Goal: Task Accomplishment & Management: Use online tool/utility

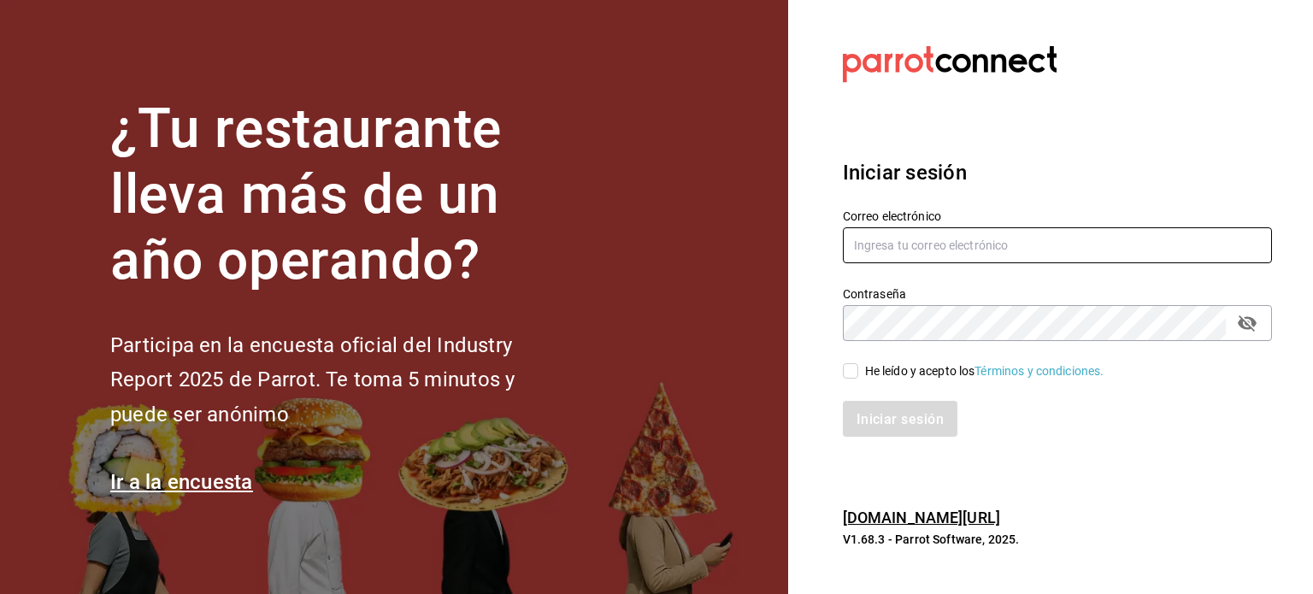
type input "alejandro.chi@grupocosteno.com"
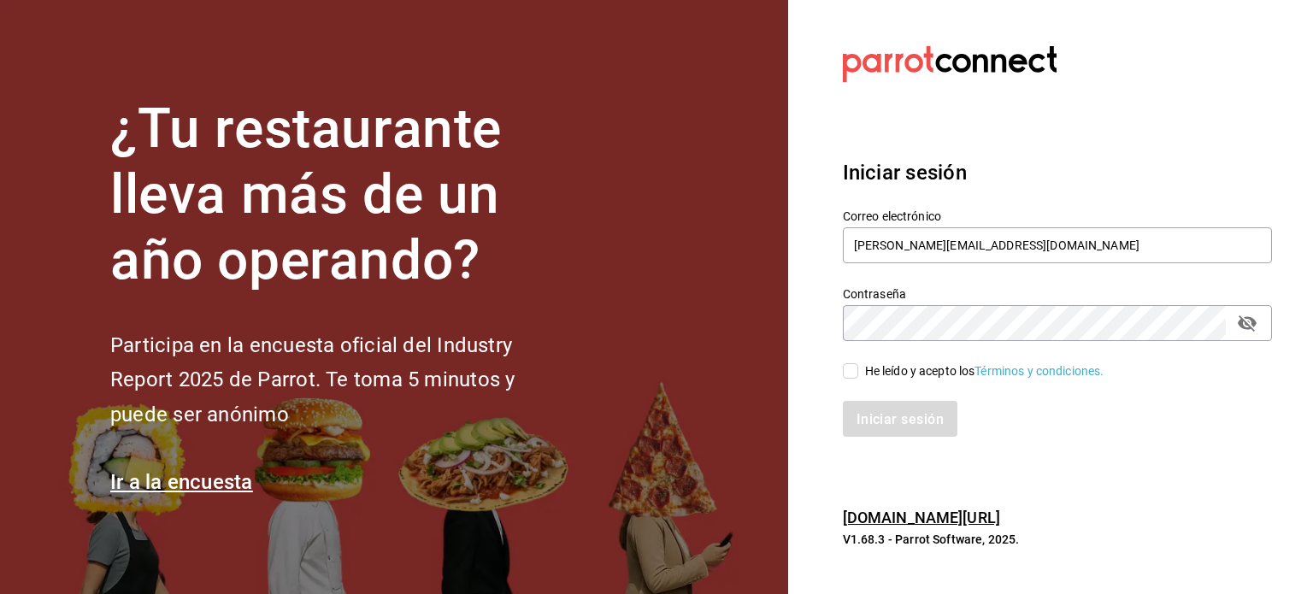
click at [846, 374] on input "He leído y acepto los Términos y condiciones." at bounding box center [850, 370] width 15 height 15
checkbox input "true"
click at [889, 411] on font "Iniciar sesión" at bounding box center [901, 418] width 87 height 16
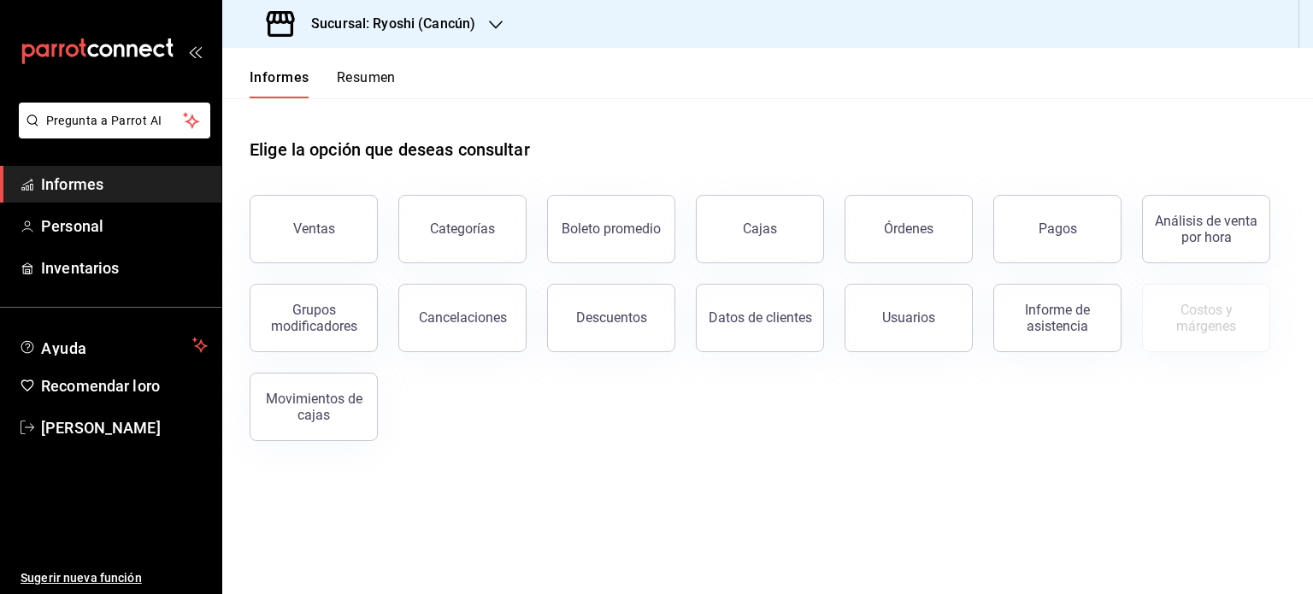
click at [489, 23] on icon "button" at bounding box center [496, 25] width 14 height 14
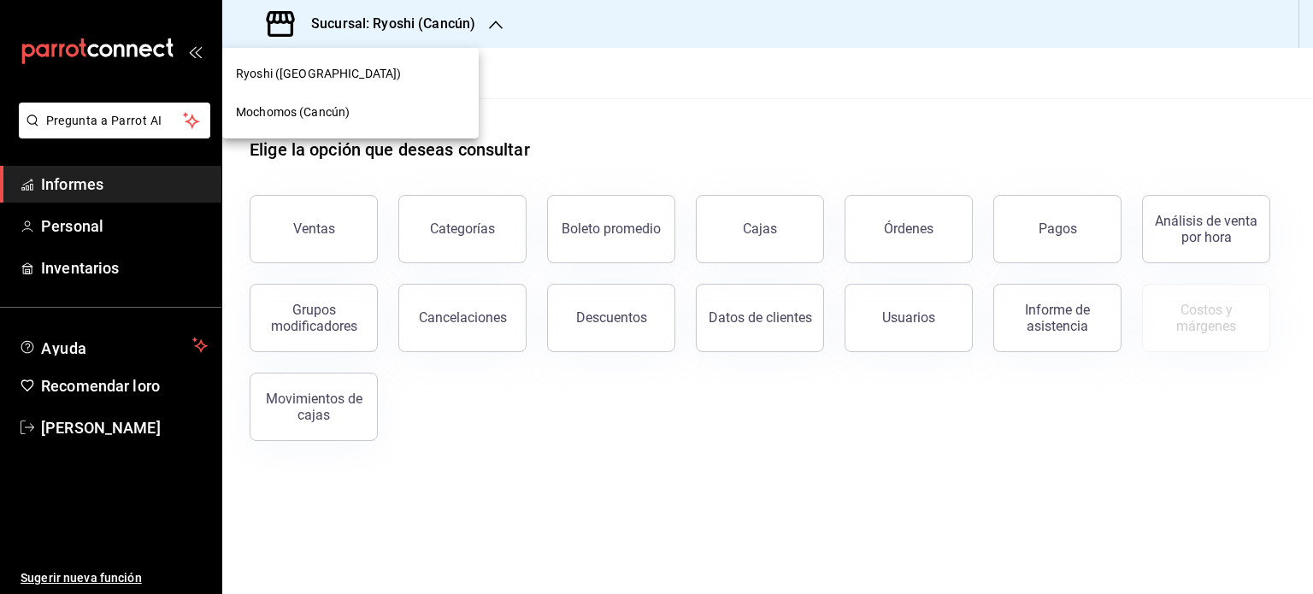
click at [408, 112] on div "Mochomos (Cancún)" at bounding box center [350, 112] width 229 height 18
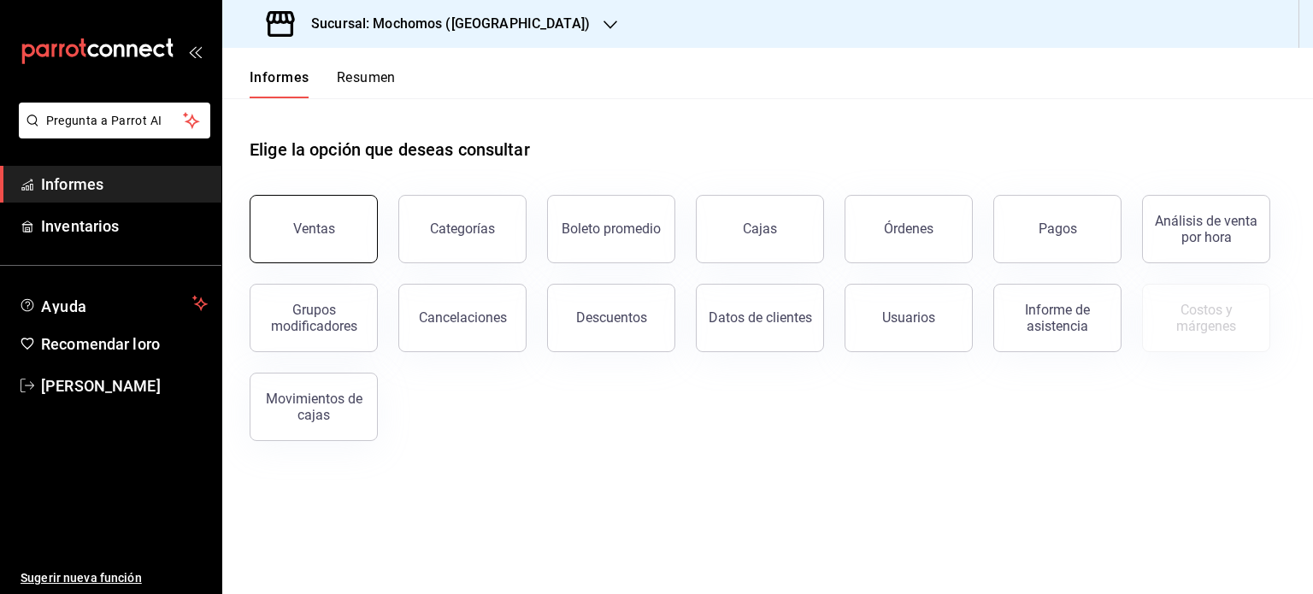
click at [352, 209] on button "Ventas" at bounding box center [314, 229] width 128 height 68
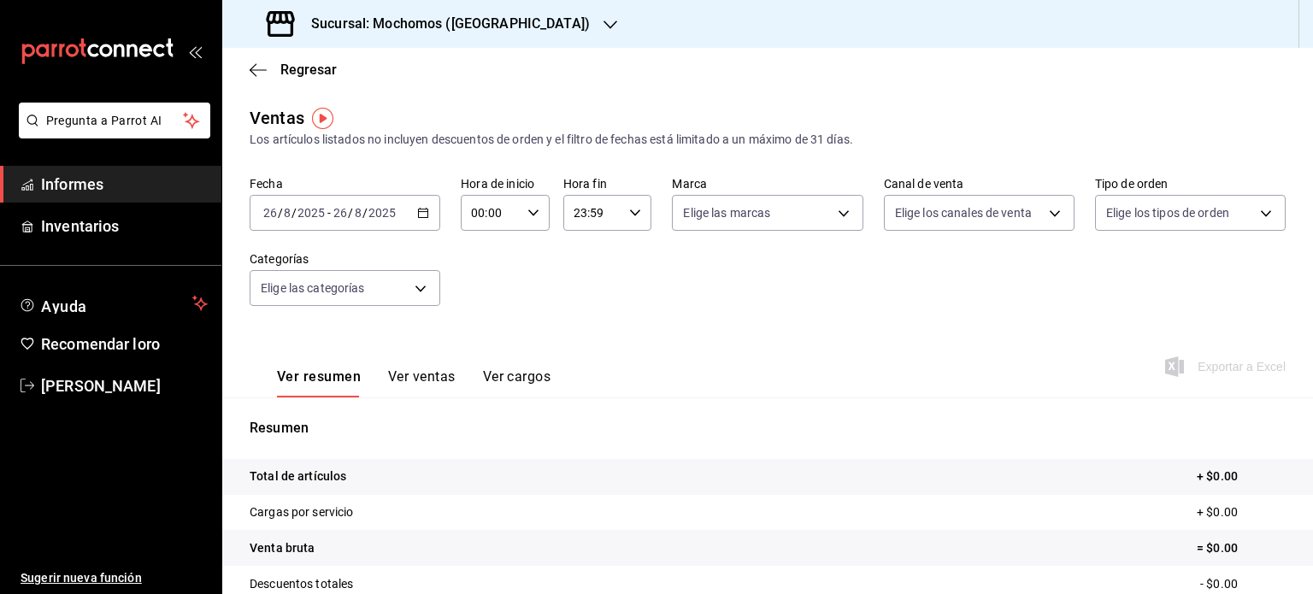
click at [421, 209] on \(Stroke\) "button" at bounding box center [423, 213] width 10 height 9
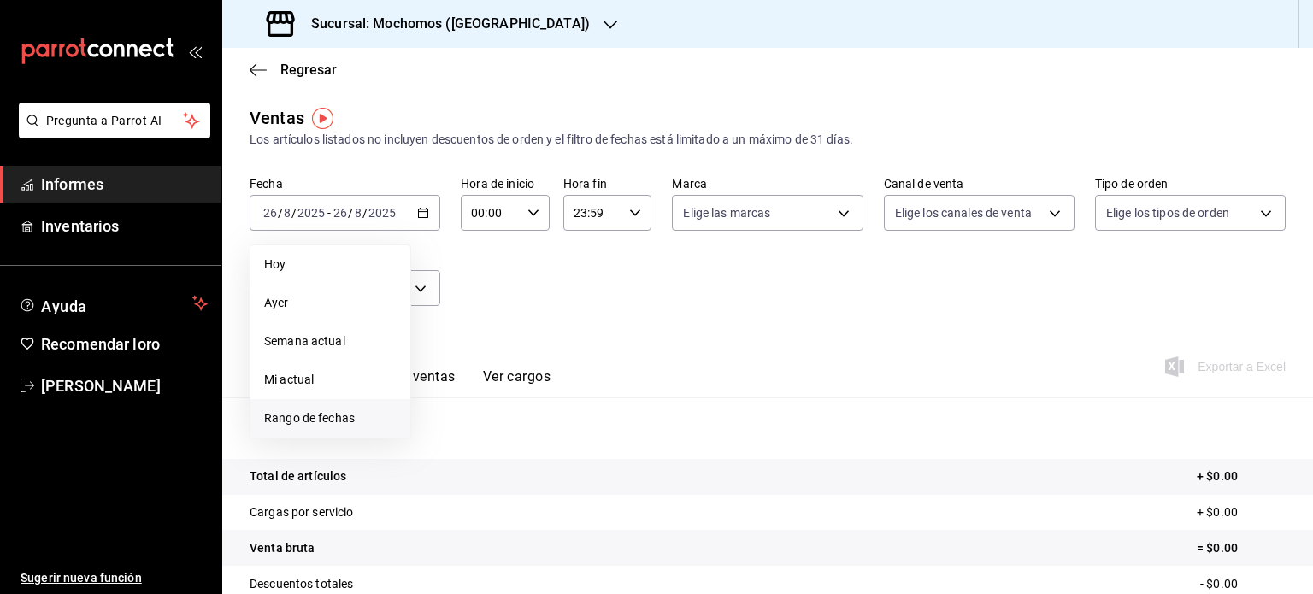
click at [349, 414] on font "Rango de fechas" at bounding box center [309, 418] width 91 height 14
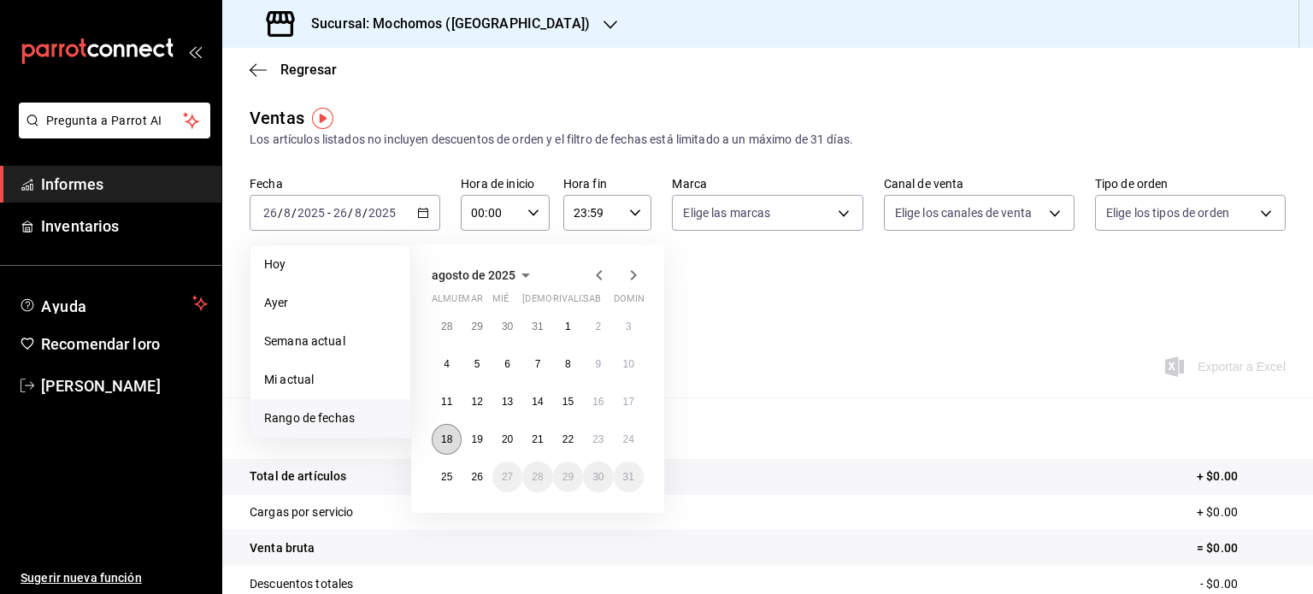
click at [449, 437] on font "18" at bounding box center [446, 439] width 11 height 12
click at [482, 468] on button "26" at bounding box center [477, 477] width 30 height 31
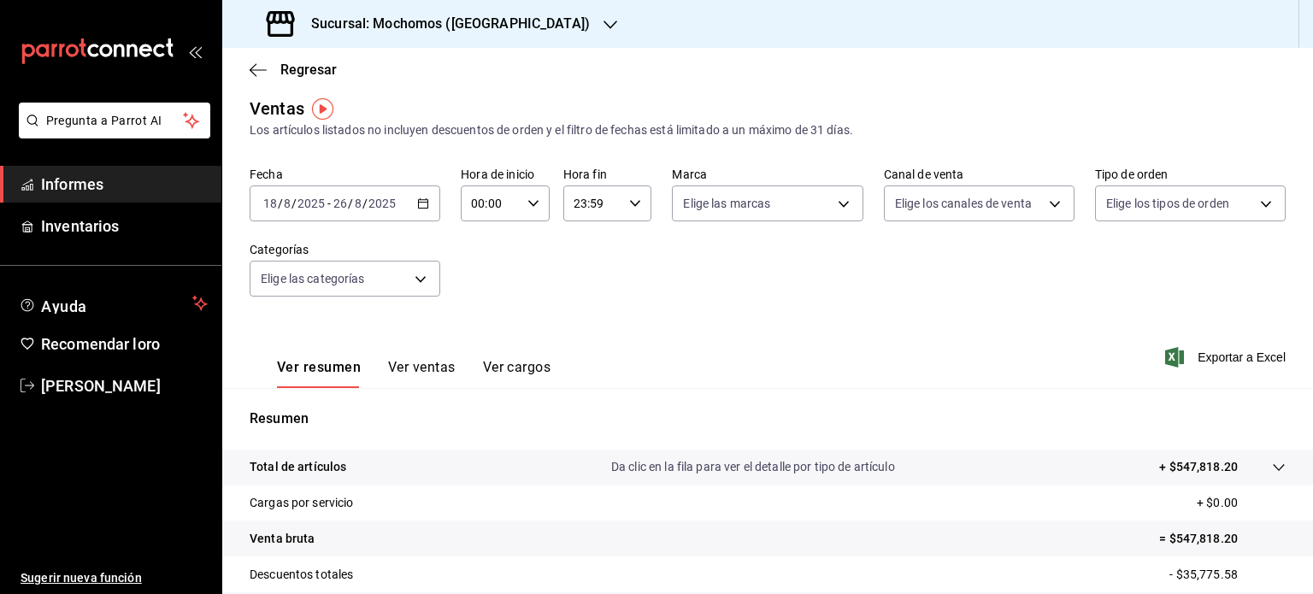
scroll to position [9, 0]
click at [1206, 351] on font "Exportar a Excel" at bounding box center [1242, 358] width 88 height 14
